Goal: Task Accomplishment & Management: Use online tool/utility

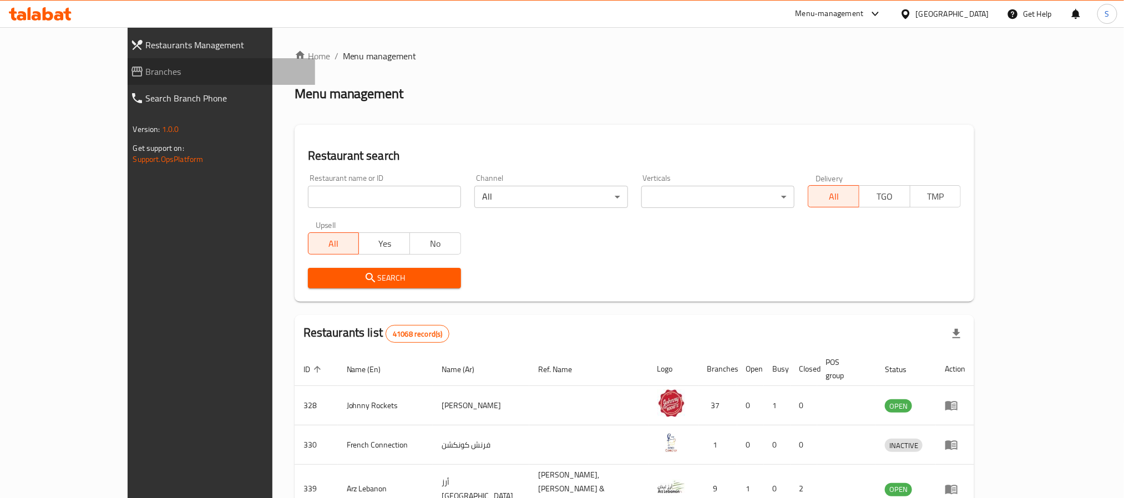
click at [146, 72] on span "Branches" at bounding box center [226, 71] width 160 height 13
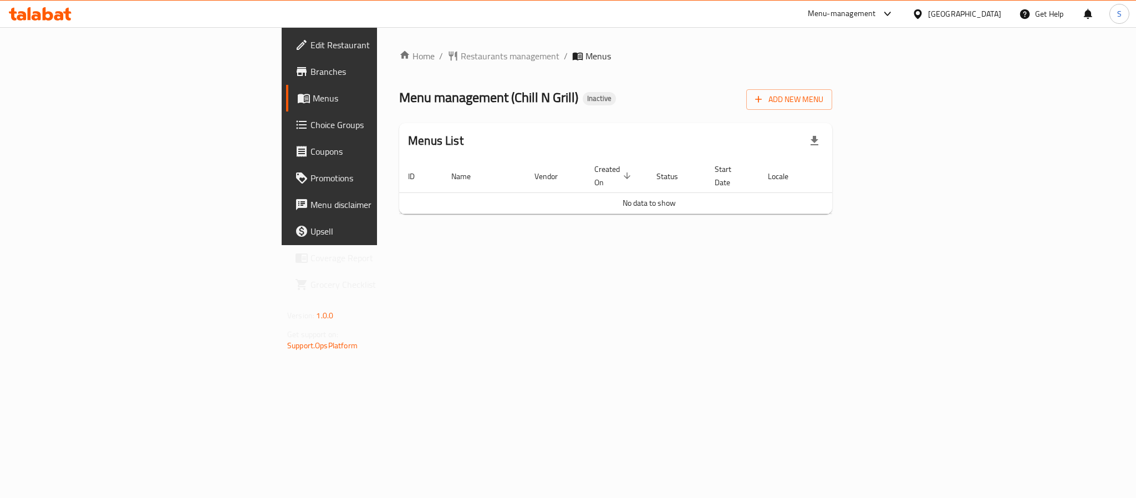
click at [735, 90] on div "Menu management ( Chill N Grill ) Inactive Add New Menu" at bounding box center [615, 97] width 433 height 25
click at [824, 104] on span "Add New Menu" at bounding box center [789, 100] width 68 height 14
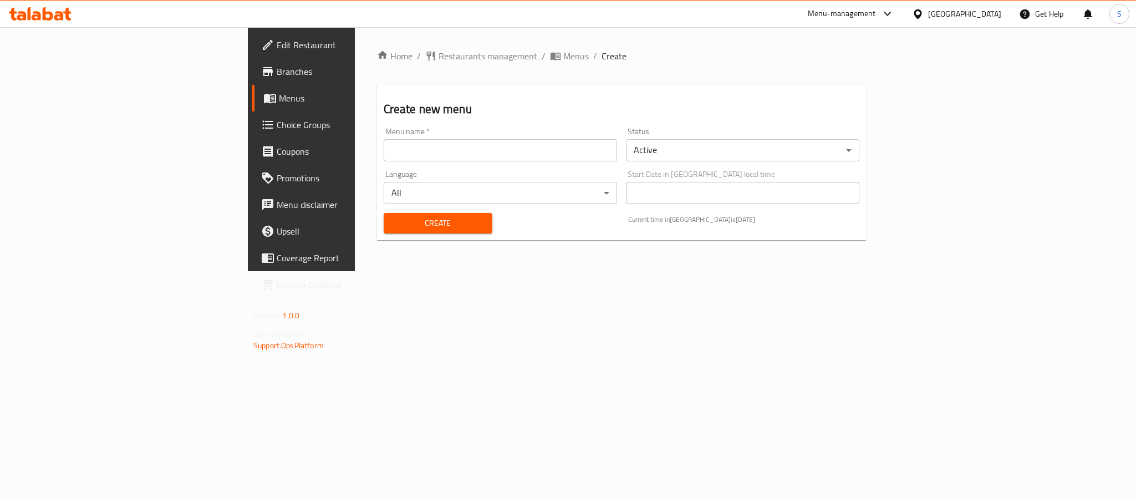
click at [537, 150] on input "text" at bounding box center [500, 150] width 233 height 22
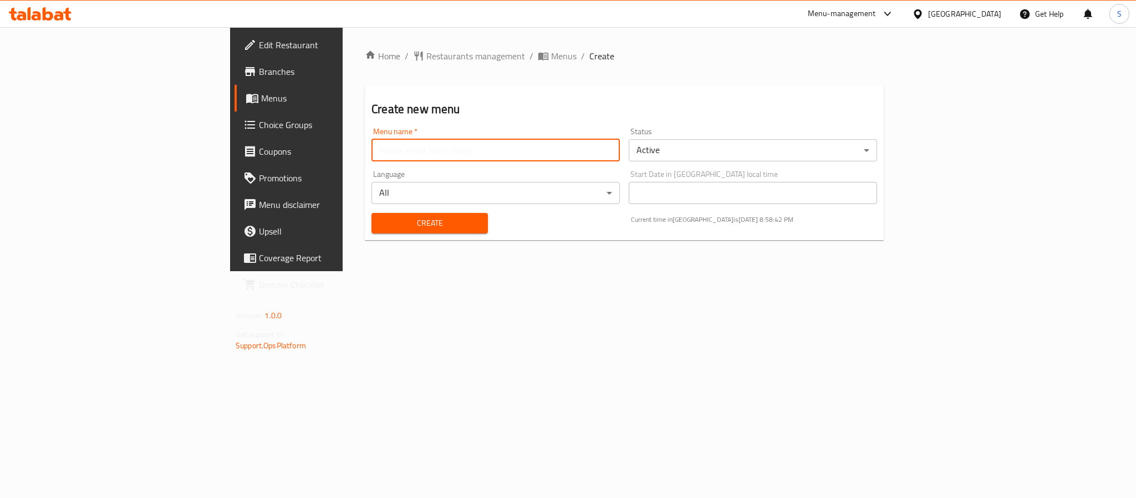
type input "New Menu"
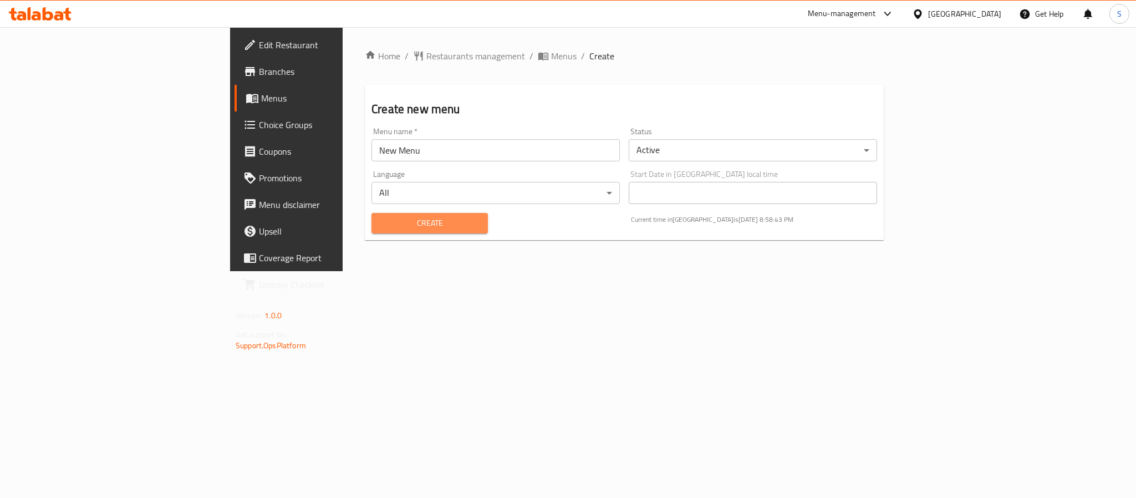
click at [380, 223] on span "Create" at bounding box center [429, 223] width 99 height 14
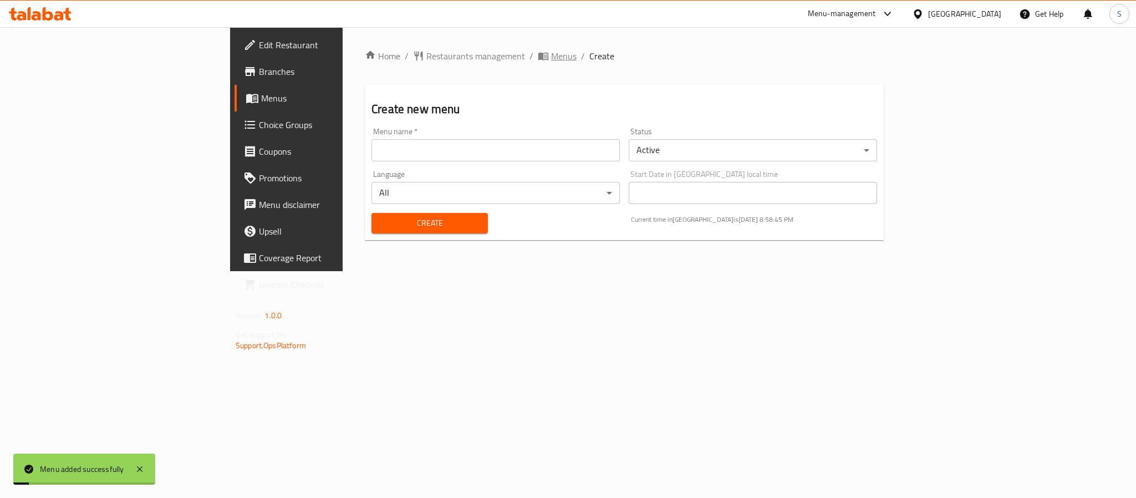
click at [551, 50] on span "Menus" at bounding box center [564, 55] width 26 height 13
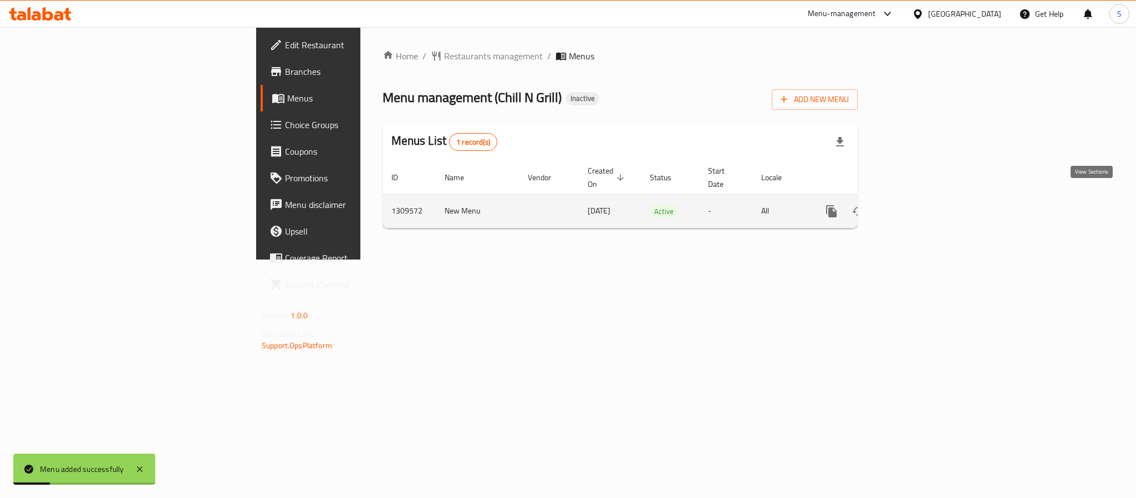
click at [918, 205] on icon "enhanced table" at bounding box center [911, 211] width 13 height 13
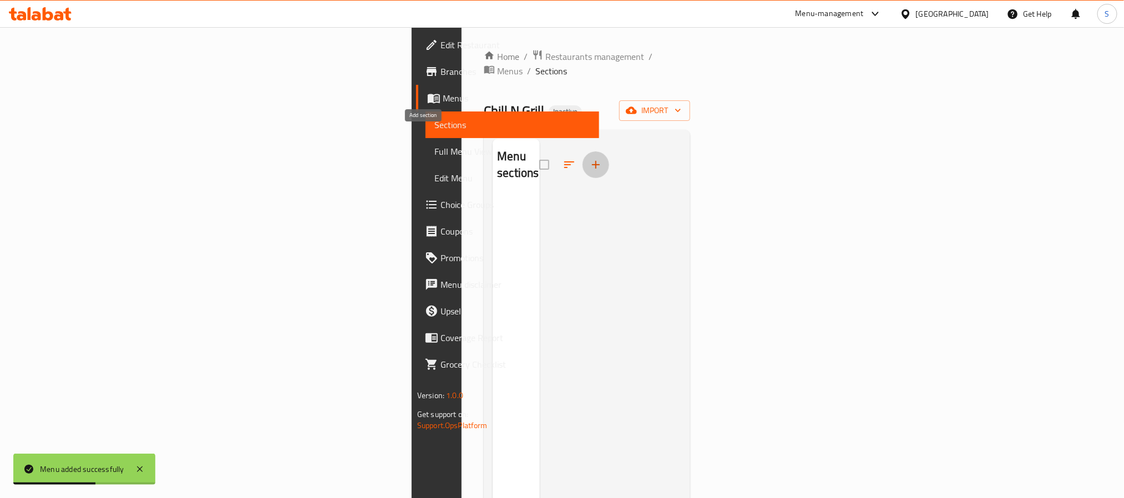
click at [589, 158] on icon "button" at bounding box center [595, 164] width 13 height 13
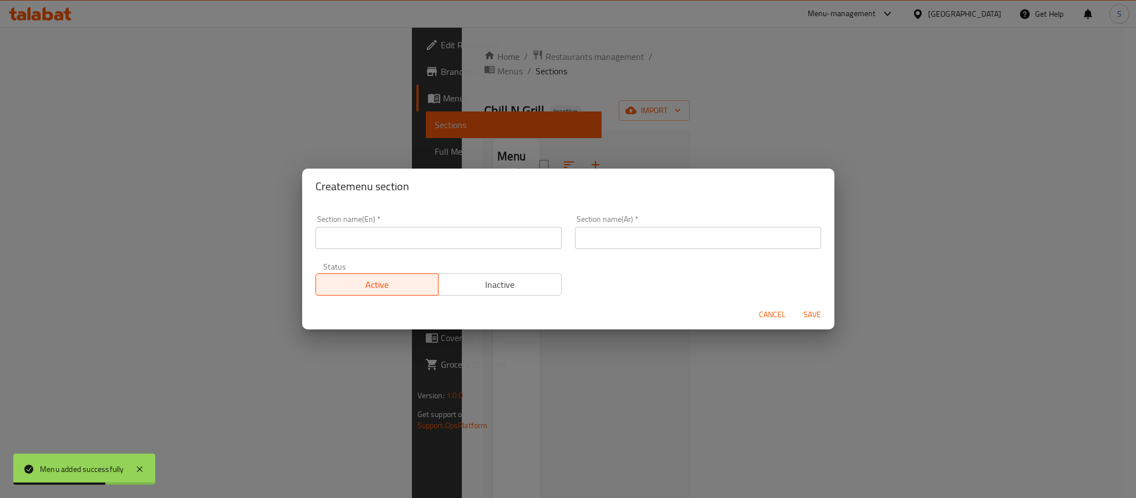
click at [391, 245] on input "text" at bounding box center [439, 238] width 246 height 22
paste input "Mandi Meals"
type input "Mandi Meals"
click at [614, 252] on div "Section name(Ar)   * Section name(Ar) *" at bounding box center [698, 232] width 260 height 47
click at [619, 241] on input "text" at bounding box center [698, 238] width 246 height 22
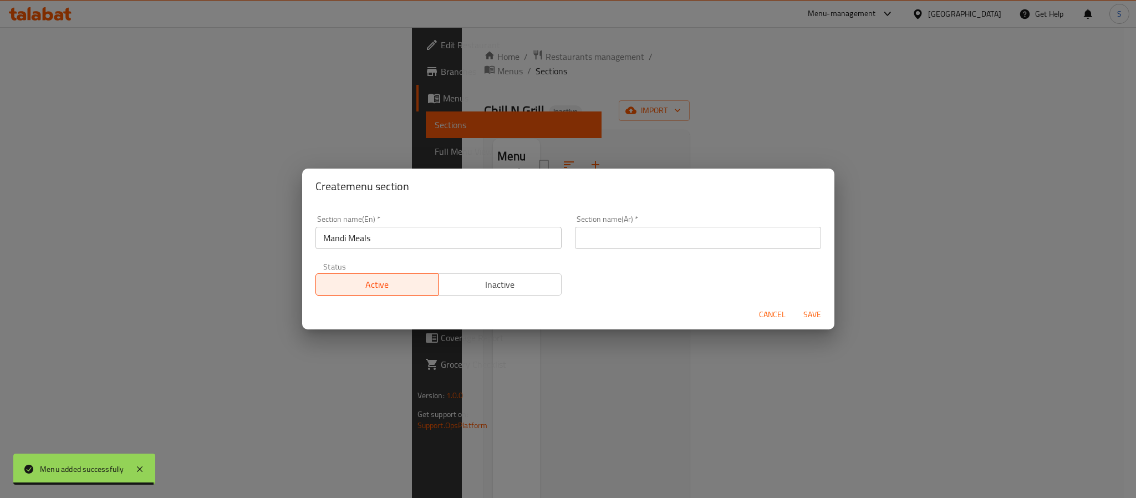
paste input "وجبات المندي"
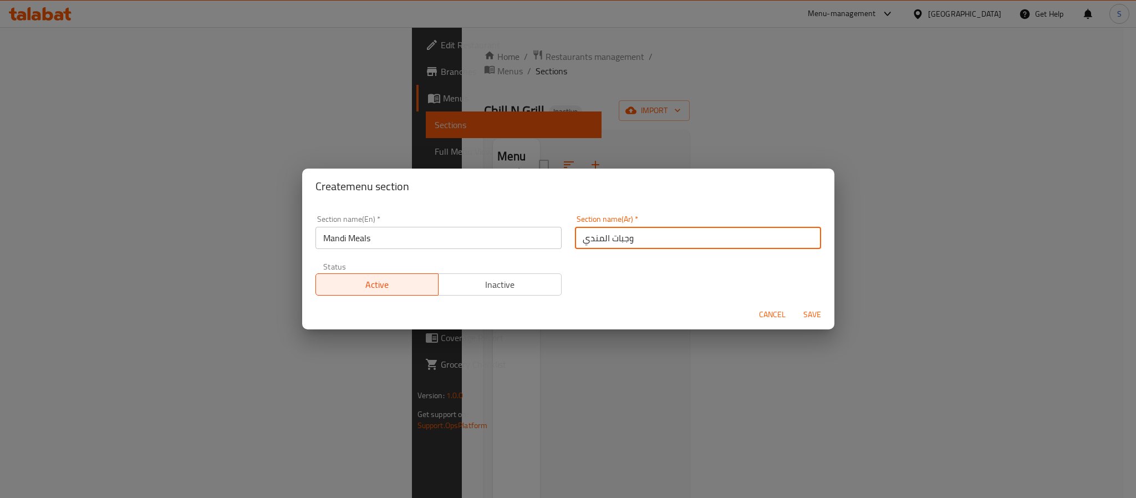
type input "وجبات المندي"
click at [776, 313] on span "Cancel" at bounding box center [772, 315] width 27 height 14
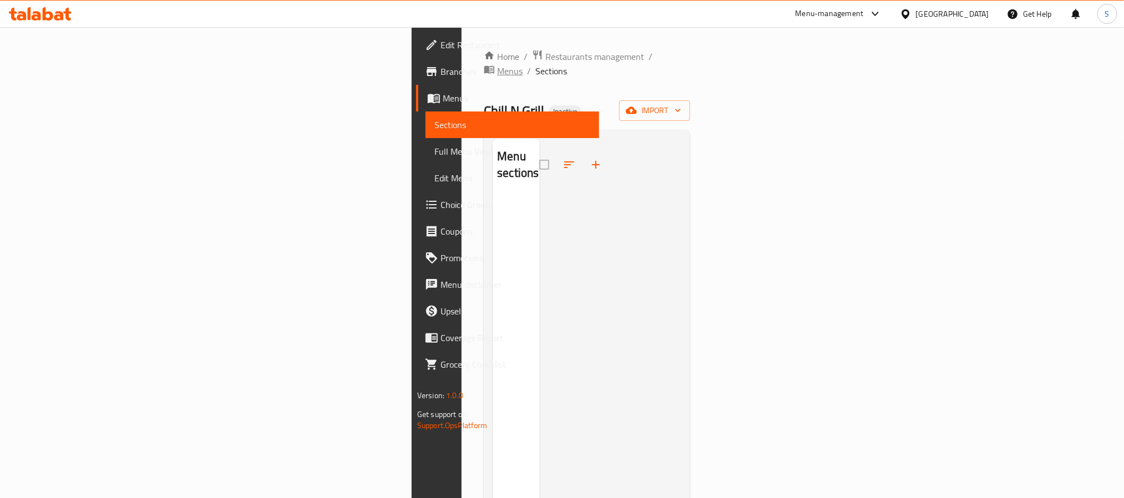
click at [497, 64] on span "Menus" at bounding box center [510, 70] width 26 height 13
